Goal: Check status: Check status

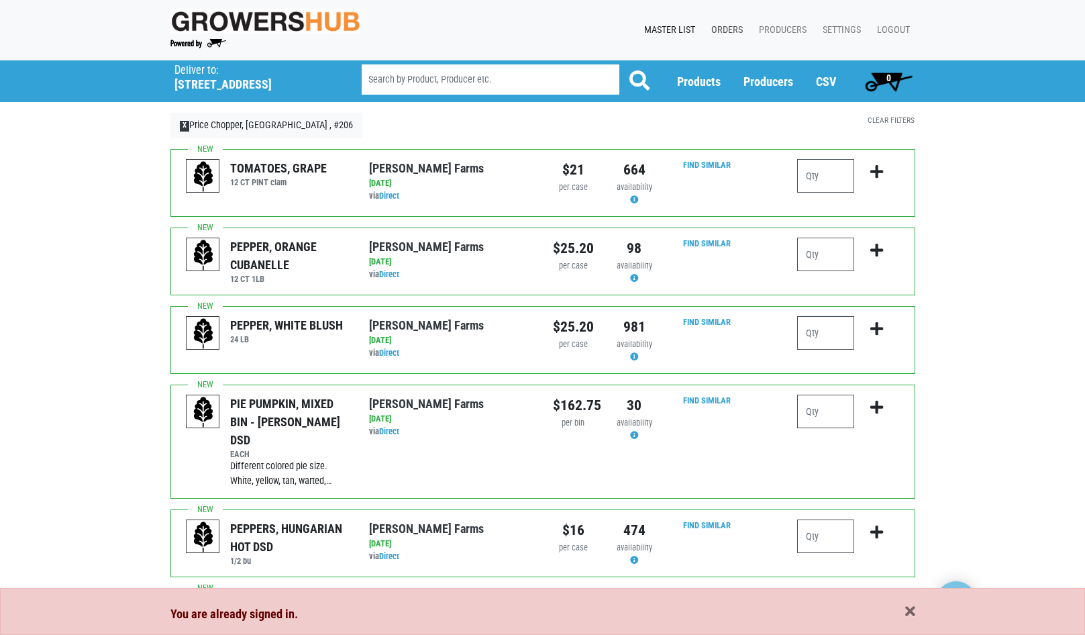
click at [731, 28] on link "Orders" at bounding box center [725, 30] width 48 height 26
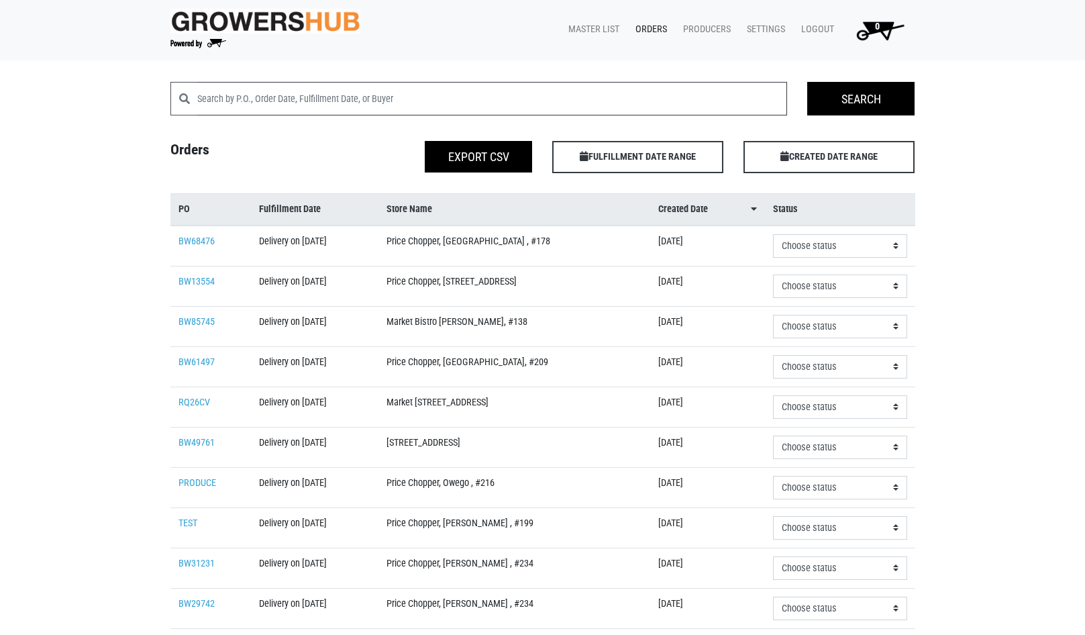
click at [342, 103] on input "search" at bounding box center [492, 99] width 591 height 34
type input "[GEOGRAPHIC_DATA]"
click input "Search" at bounding box center [0, 0] width 0 height 0
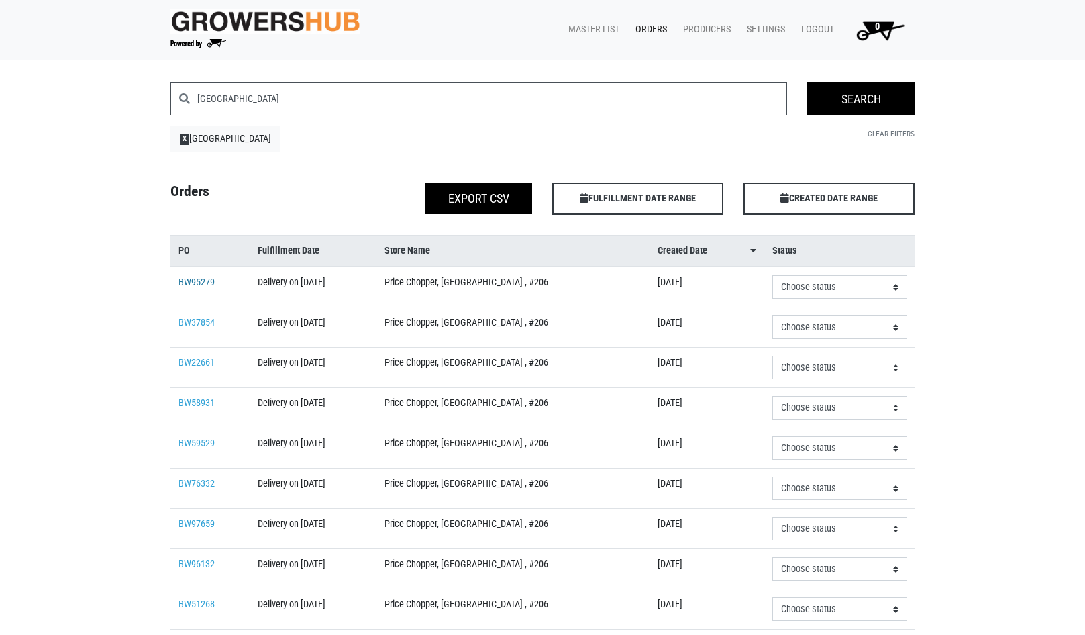
click at [209, 284] on link "BW95279" at bounding box center [197, 282] width 36 height 11
